Goal: Task Accomplishment & Management: Manage account settings

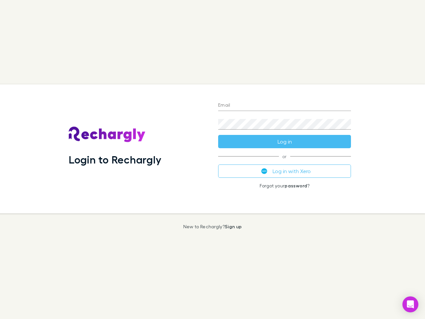
click at [213, 160] on div "Login to Rechargly" at bounding box center [138, 148] width 150 height 129
click at [285, 106] on input "Email" at bounding box center [284, 105] width 133 height 11
click at [285, 142] on form "Email Password Log in" at bounding box center [284, 121] width 133 height 53
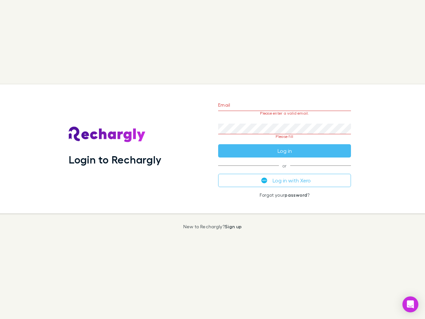
click at [285, 171] on div "Email Please enter a valid email. Password Please fill Log in or Log in with Xe…" at bounding box center [285, 148] width 144 height 129
click at [411, 304] on icon "Open Intercom Messenger" at bounding box center [411, 305] width 7 height 8
